Goal: Navigation & Orientation: Find specific page/section

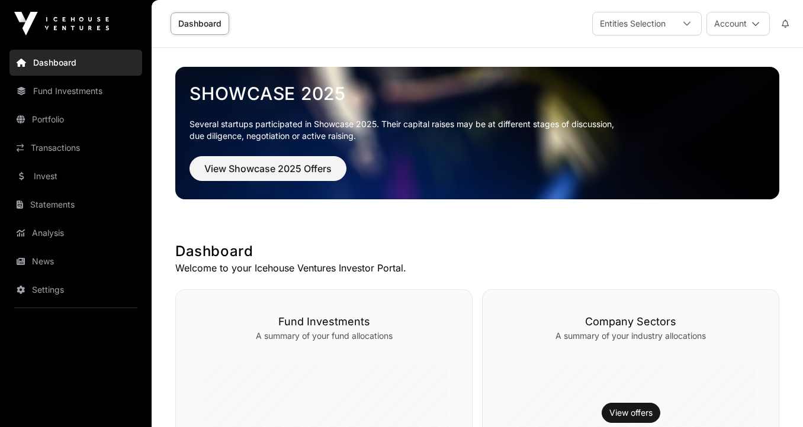
scroll to position [472, 0]
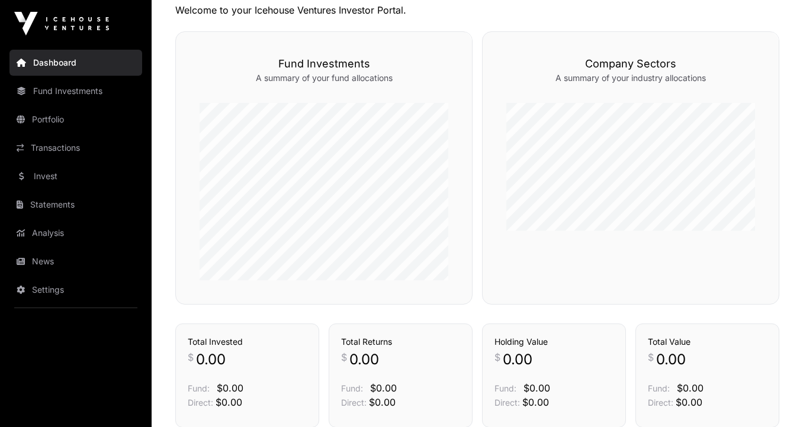
scroll to position [246, 0]
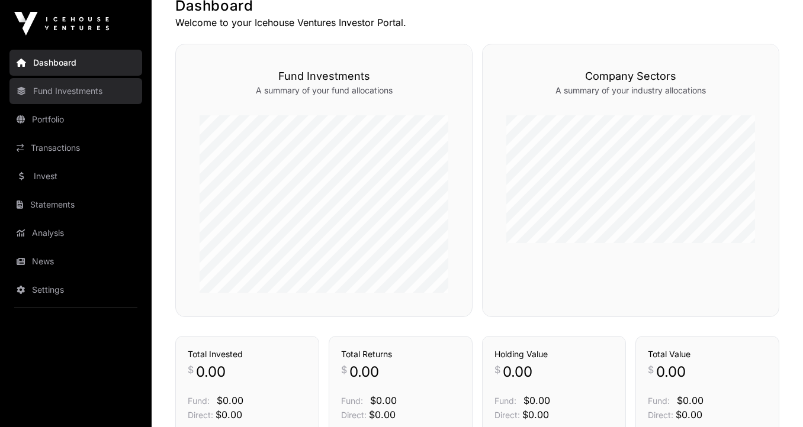
click at [83, 93] on link "Fund Investments" at bounding box center [75, 91] width 133 height 26
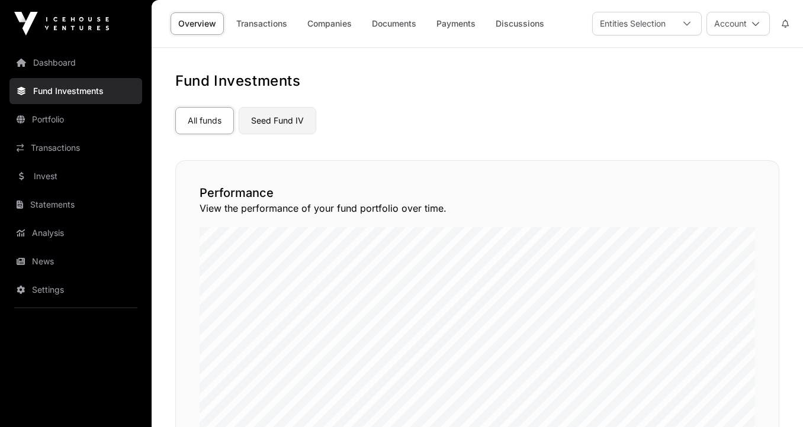
click at [262, 129] on link "Seed Fund IV" at bounding box center [278, 120] width 78 height 27
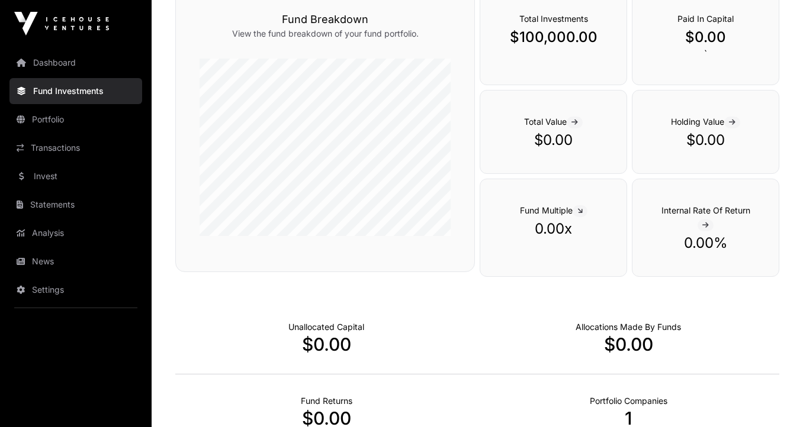
scroll to position [167, 0]
